Goal: Information Seeking & Learning: Check status

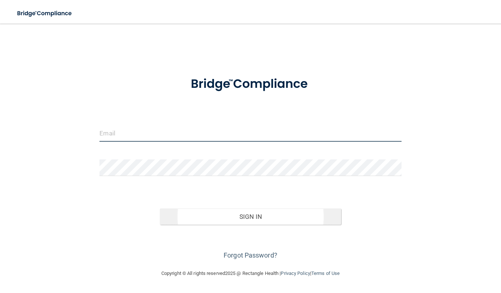
type input "[EMAIL_ADDRESS][PERSON_NAME][DOMAIN_NAME]"
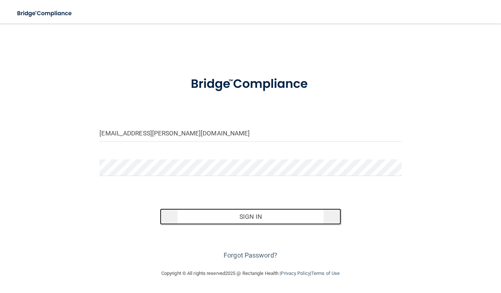
click at [211, 216] on button "Sign In" at bounding box center [250, 216] width 181 height 16
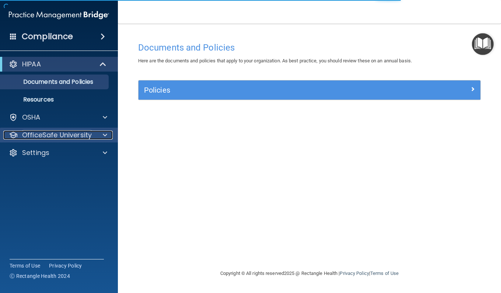
click at [50, 135] on p "OfficeSafe University" at bounding box center [57, 135] width 70 height 9
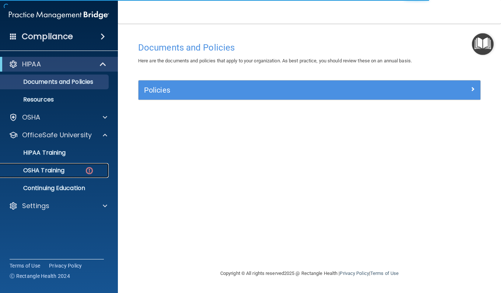
click at [60, 171] on p "OSHA Training" at bounding box center [35, 170] width 60 height 7
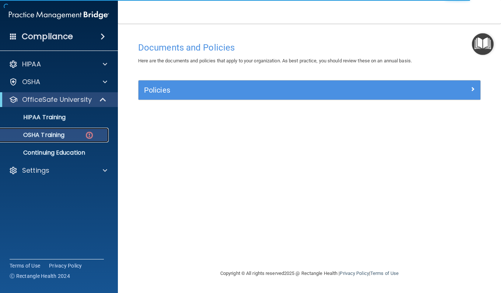
click at [96, 141] on link "OSHA Training" at bounding box center [51, 135] width 116 height 15
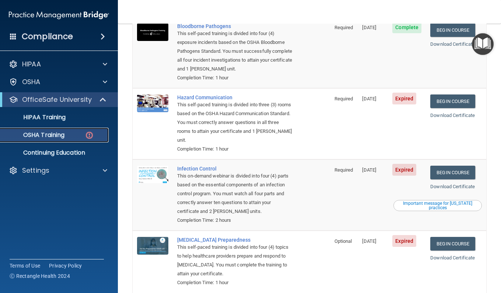
scroll to position [94, 0]
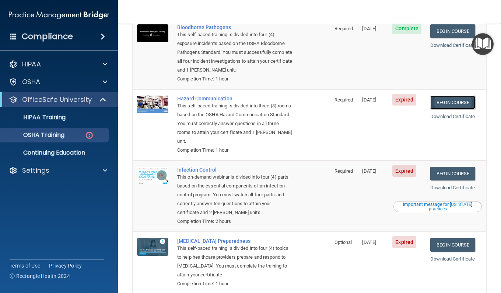
click at [443, 103] on link "Begin Course" at bounding box center [453, 103] width 45 height 14
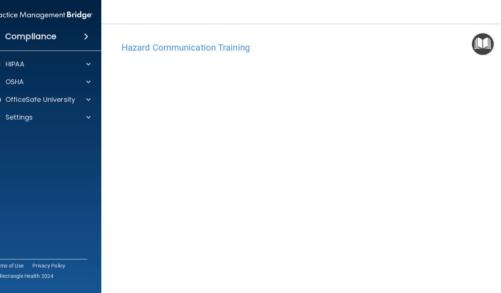
scroll to position [25, 0]
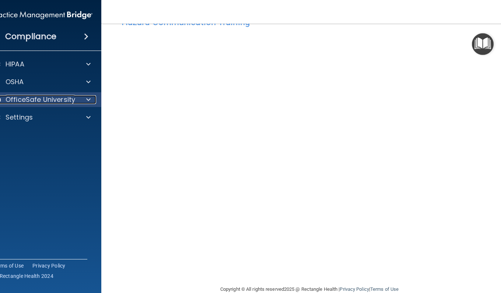
click at [78, 95] on div at bounding box center [87, 99] width 18 height 9
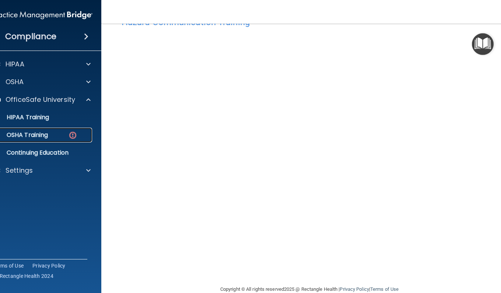
click at [53, 139] on link "OSHA Training" at bounding box center [34, 135] width 116 height 15
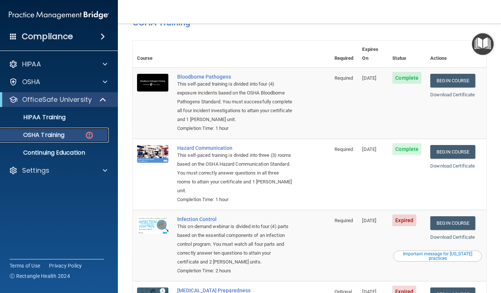
scroll to position [135, 0]
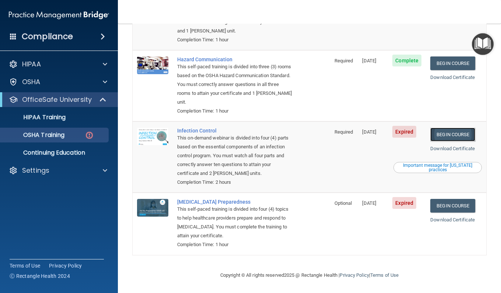
click at [446, 131] on link "Begin Course" at bounding box center [453, 135] width 45 height 14
click at [447, 205] on link "Begin Course" at bounding box center [453, 206] width 45 height 14
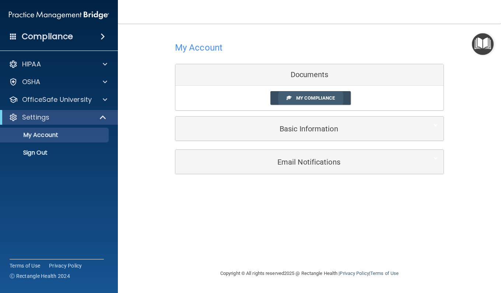
click at [282, 101] on link "My Compliance" at bounding box center [311, 98] width 81 height 14
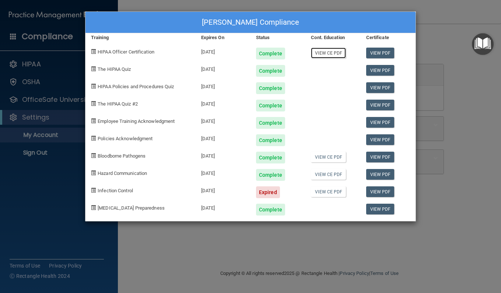
click at [329, 53] on link "View CE PDF" at bounding box center [328, 53] width 35 height 11
click at [338, 153] on link "View CE PDF" at bounding box center [328, 157] width 35 height 11
click at [336, 174] on link "View CE PDF" at bounding box center [328, 174] width 35 height 11
click at [335, 196] on link "View CE PDF" at bounding box center [328, 191] width 35 height 11
click at [375, 69] on link "View PDF" at bounding box center [381, 70] width 28 height 11
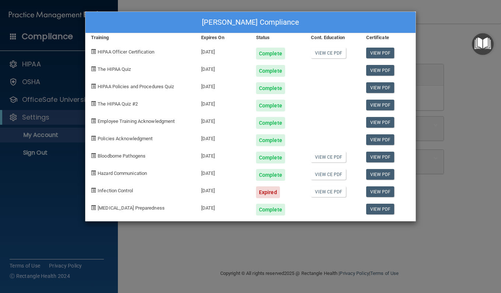
click at [455, 24] on div "Kayli Xiong's Compliance Training Expires On Status Cont. Education Certificate…" at bounding box center [250, 146] width 501 height 293
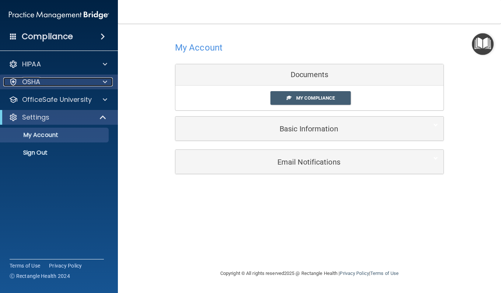
click at [81, 85] on div "OSHA" at bounding box center [48, 81] width 91 height 9
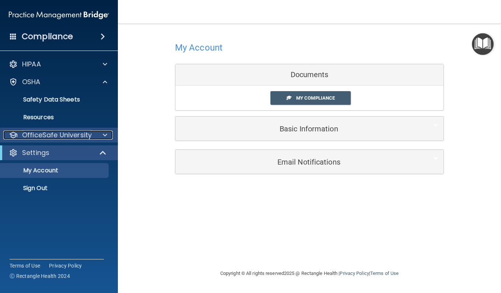
click at [82, 133] on p "OfficeSafe University" at bounding box center [57, 135] width 70 height 9
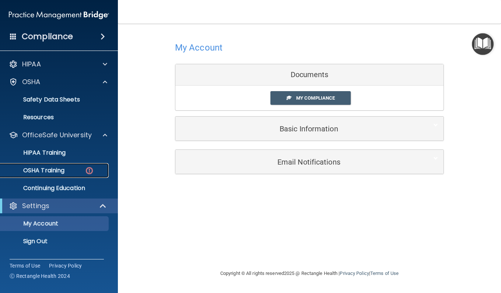
click at [77, 172] on div "OSHA Training" at bounding box center [55, 170] width 101 height 7
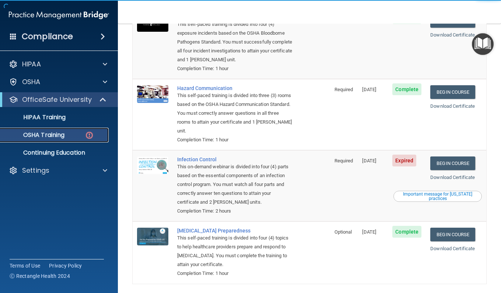
scroll to position [135, 0]
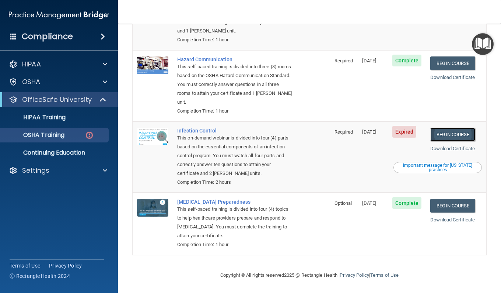
click at [440, 134] on link "Begin Course" at bounding box center [453, 135] width 45 height 14
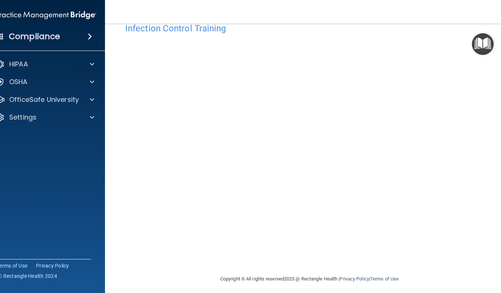
scroll to position [23, 0]
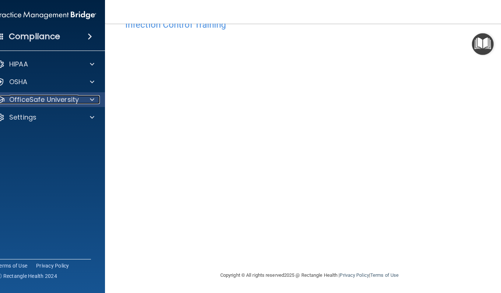
click at [65, 99] on p "OfficeSafe University" at bounding box center [44, 99] width 70 height 9
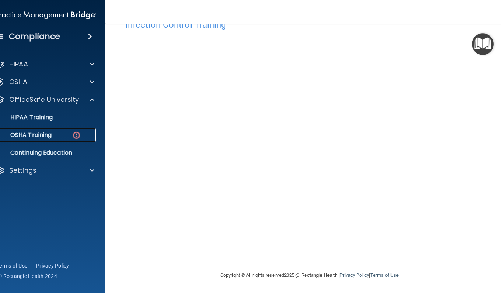
click at [62, 128] on link "OSHA Training" at bounding box center [38, 135] width 116 height 15
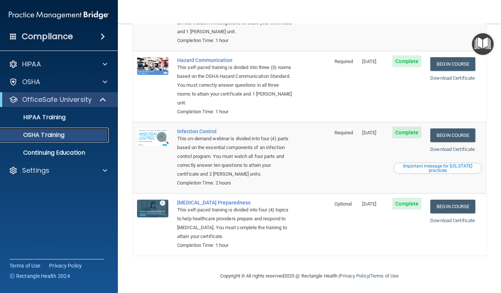
scroll to position [114, 0]
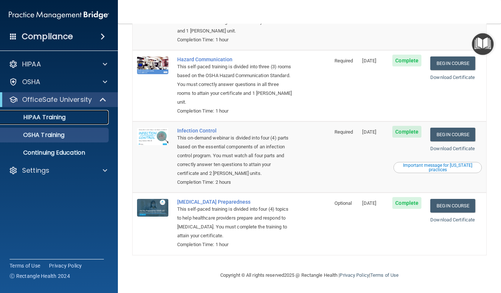
click at [93, 119] on div "HIPAA Training" at bounding box center [55, 117] width 101 height 7
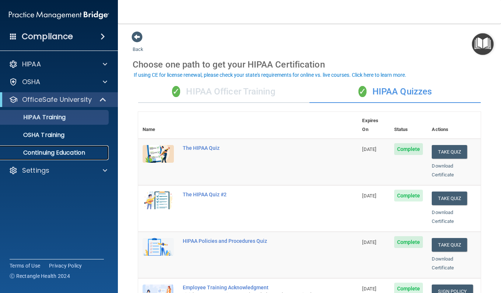
click at [90, 146] on link "Continuing Education" at bounding box center [51, 152] width 116 height 15
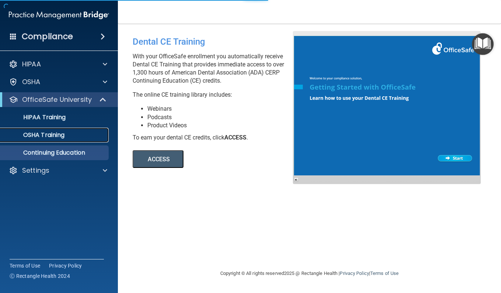
click at [83, 141] on link "OSHA Training" at bounding box center [51, 135] width 116 height 15
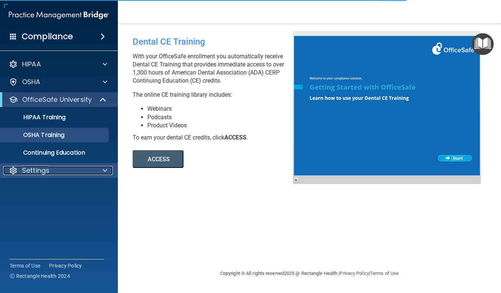
click at [96, 171] on div at bounding box center [104, 170] width 18 height 9
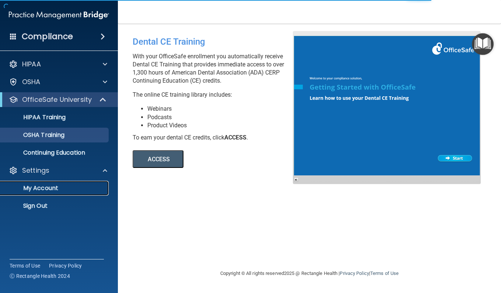
click at [67, 184] on link "My Account" at bounding box center [51, 188] width 116 height 15
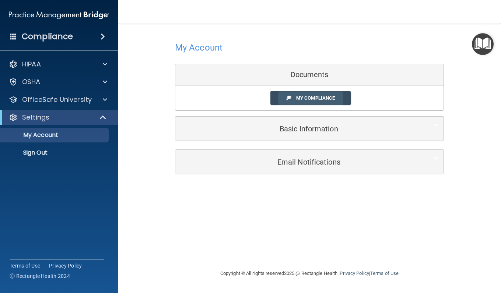
click at [320, 92] on link "My Compliance" at bounding box center [311, 98] width 81 height 14
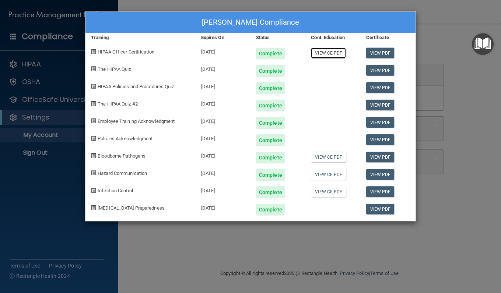
click at [324, 51] on link "View CE PDF" at bounding box center [328, 53] width 35 height 11
click at [335, 154] on link "View CE PDF" at bounding box center [328, 157] width 35 height 11
click at [336, 170] on link "View CE PDF" at bounding box center [328, 174] width 35 height 11
click at [331, 190] on link "View CE PDF" at bounding box center [328, 191] width 35 height 11
click at [323, 184] on div "View CE PDF" at bounding box center [333, 189] width 55 height 17
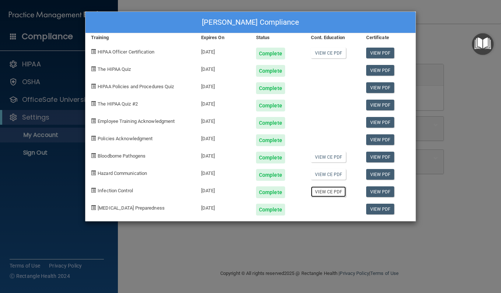
click at [321, 192] on link "View CE PDF" at bounding box center [328, 191] width 35 height 11
click at [323, 51] on link "View CE PDF" at bounding box center [328, 53] width 35 height 11
click at [333, 152] on link "View CE PDF" at bounding box center [328, 157] width 35 height 11
click at [340, 173] on link "View CE PDF" at bounding box center [328, 174] width 35 height 11
click at [446, 41] on div "Kayli Xiong's Compliance Training Expires On Status Cont. Education Certificate…" at bounding box center [250, 146] width 501 height 293
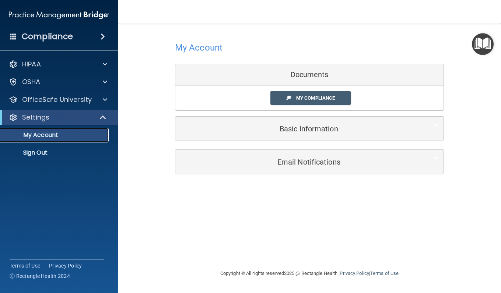
click at [90, 134] on p "My Account" at bounding box center [55, 134] width 101 height 7
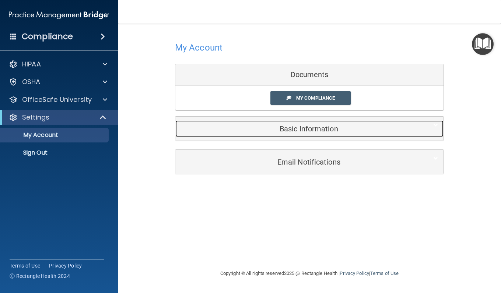
click at [266, 129] on h5 "Basic Information" at bounding box center [298, 129] width 235 height 8
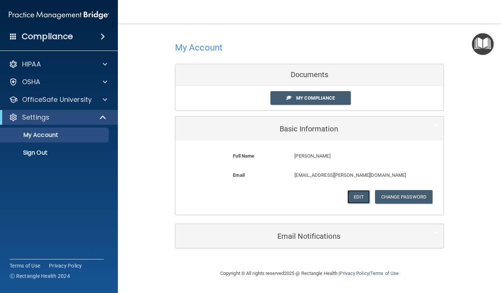
click at [361, 192] on button "Edit" at bounding box center [359, 197] width 22 height 14
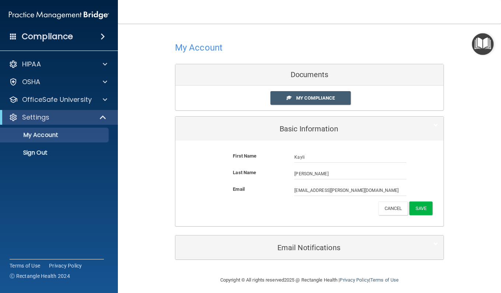
scroll to position [5, 0]
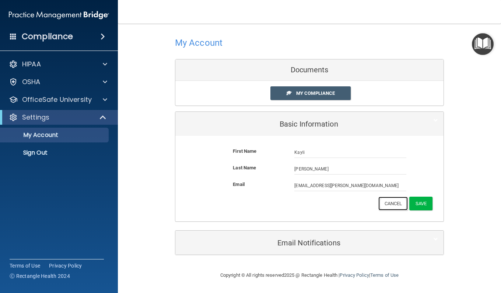
click at [390, 202] on button "Cancel" at bounding box center [394, 204] width 30 height 14
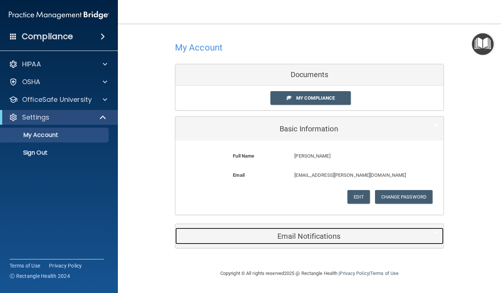
click at [330, 231] on div "Email Notifications" at bounding box center [299, 236] width 246 height 17
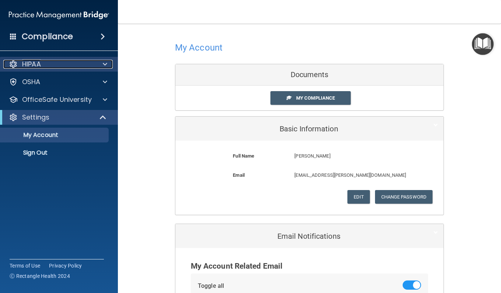
click at [67, 64] on div "HIPAA" at bounding box center [48, 64] width 91 height 9
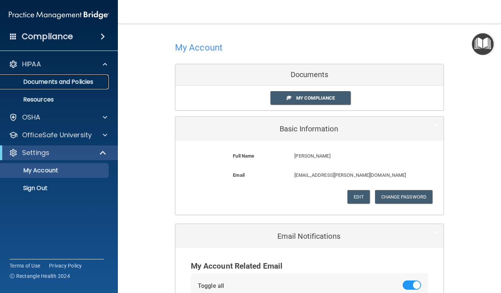
click at [74, 86] on p "Documents and Policies" at bounding box center [55, 81] width 101 height 7
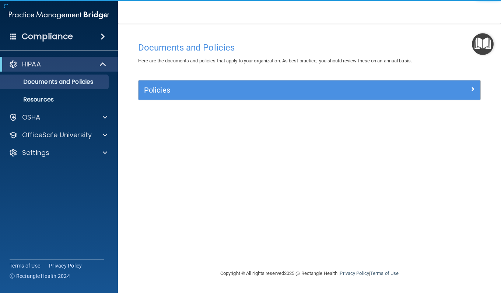
click at [159, 96] on div "Policies" at bounding box center [310, 89] width 342 height 19
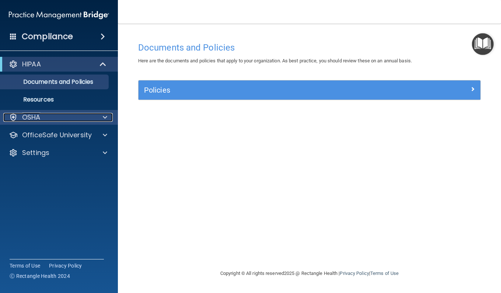
click at [99, 114] on div at bounding box center [104, 117] width 18 height 9
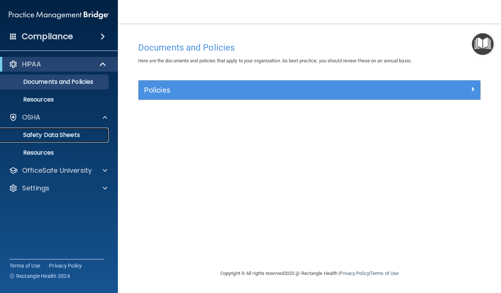
click at [97, 142] on link "Safety Data Sheets" at bounding box center [51, 135] width 116 height 15
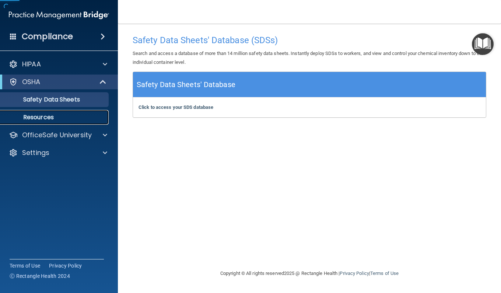
click at [69, 122] on link "Resources" at bounding box center [51, 117] width 116 height 15
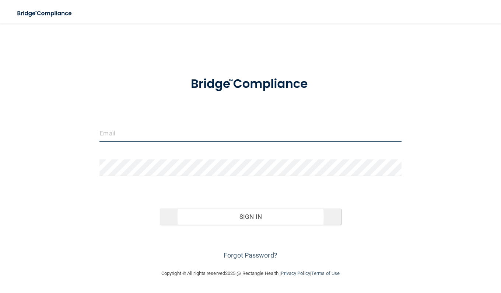
type input "[EMAIL_ADDRESS][PERSON_NAME][DOMAIN_NAME]"
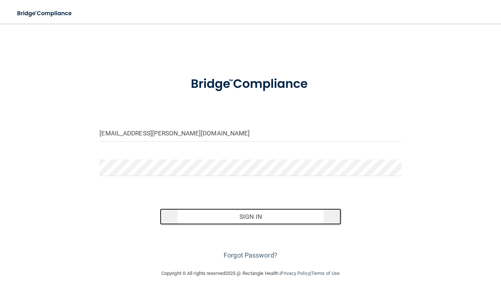
click at [194, 219] on button "Sign In" at bounding box center [250, 216] width 181 height 16
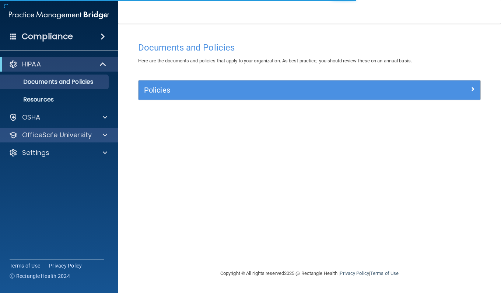
click at [91, 139] on div "OfficeSafe University" at bounding box center [59, 135] width 118 height 15
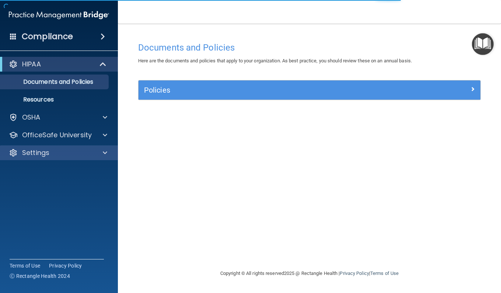
click at [100, 158] on div "Settings" at bounding box center [59, 152] width 118 height 15
click at [105, 152] on span at bounding box center [105, 152] width 4 height 9
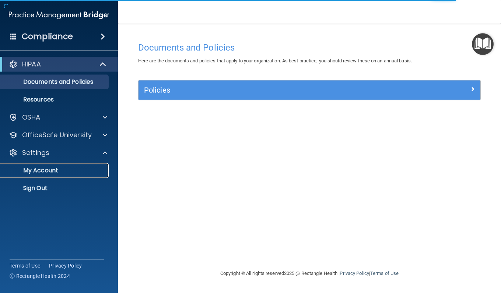
click at [56, 170] on p "My Account" at bounding box center [55, 170] width 101 height 7
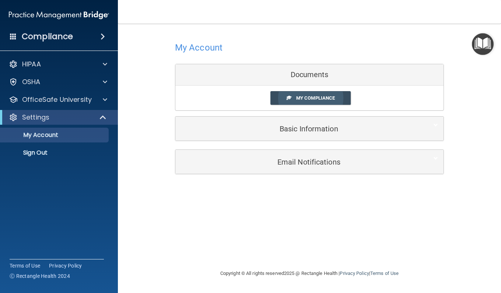
click at [304, 97] on span "My Compliance" at bounding box center [315, 98] width 39 height 6
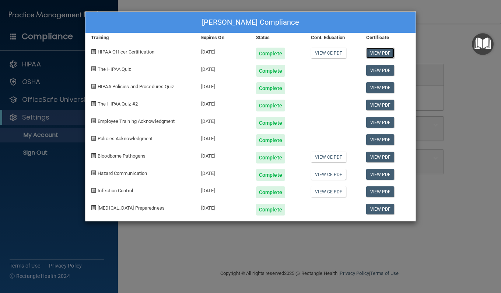
click at [373, 57] on link "View PDF" at bounding box center [381, 53] width 28 height 11
click at [328, 55] on link "View CE PDF" at bounding box center [328, 53] width 35 height 11
click at [330, 153] on link "View CE PDF" at bounding box center [328, 157] width 35 height 11
click at [332, 174] on link "View CE PDF" at bounding box center [328, 174] width 35 height 11
click at [322, 194] on link "View CE PDF" at bounding box center [328, 191] width 35 height 11
